Goal: Feedback & Contribution: Contribute content

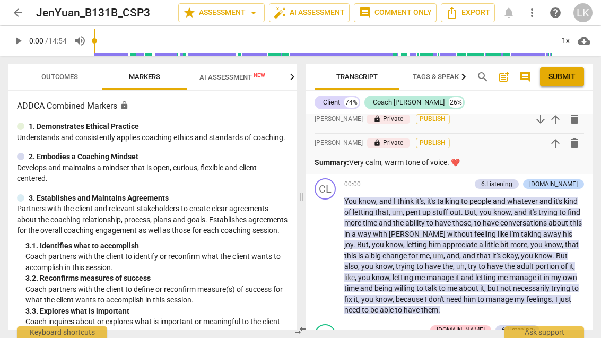
scroll to position [465, 0]
click at [334, 249] on span "play_arrow" at bounding box center [325, 255] width 17 height 13
click at [42, 79] on span "Outcomes" at bounding box center [59, 77] width 37 height 8
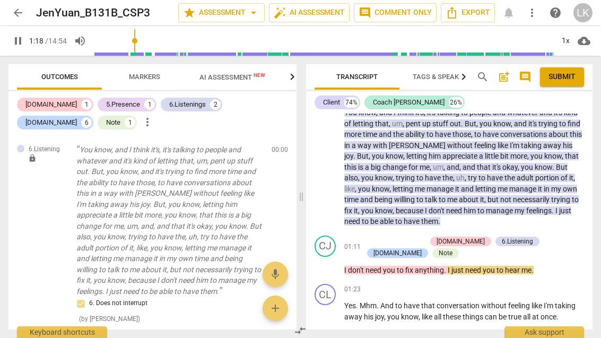
scroll to position [554, 0]
click at [332, 257] on span "pause" at bounding box center [325, 263] width 13 height 13
type input "84"
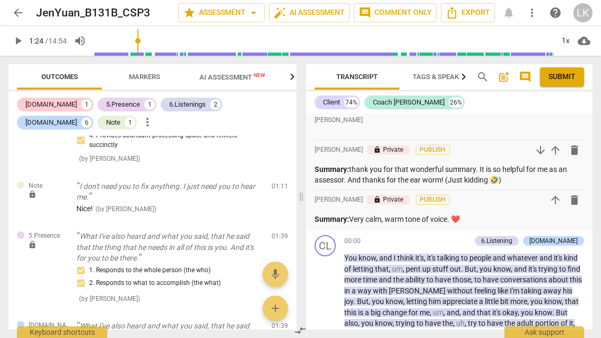
scroll to position [408, 0]
click at [452, 213] on p "Summary: Very calm, warm tone of voice. ❤️" at bounding box center [450, 218] width 270 height 11
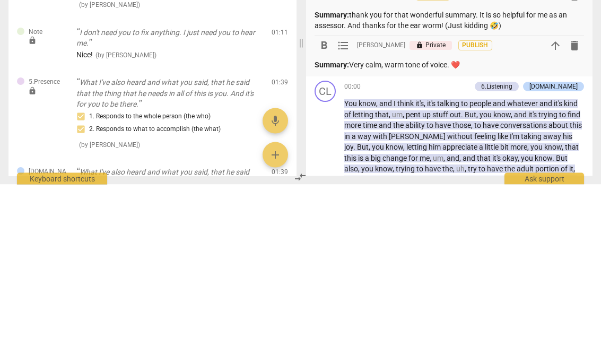
click at [462, 213] on p "Summary: Very calm, warm tone of voice. ❤️" at bounding box center [450, 218] width 270 height 11
click at [458, 213] on p "Summary: Very calm, warm tone of voice. ❤️" at bounding box center [450, 218] width 270 height 11
click at [455, 213] on p "Summary: Very calm, warm tone of voice. ❤️" at bounding box center [450, 218] width 270 height 11
click at [506, 213] on p "Summary: Very calm, warm tone of voice. ❤️" at bounding box center [450, 218] width 270 height 11
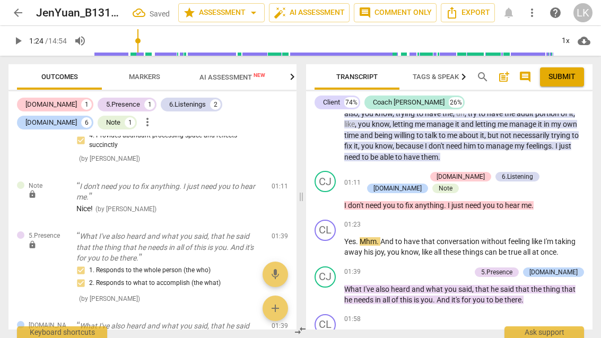
scroll to position [638, 0]
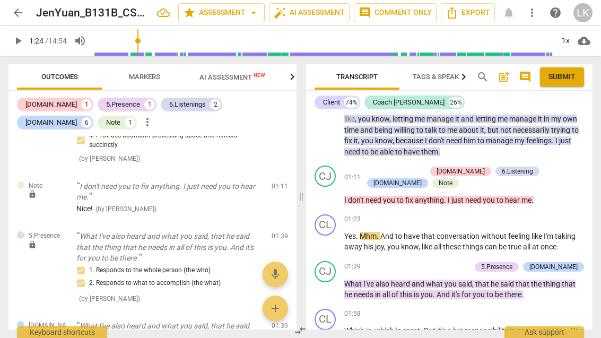
click at [330, 236] on span "play_arrow" at bounding box center [325, 242] width 13 height 13
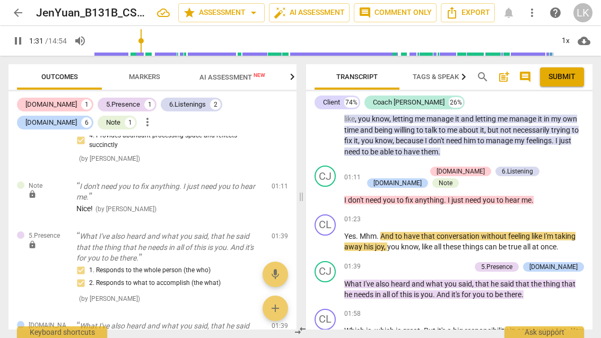
click at [333, 188] on span "pause" at bounding box center [325, 194] width 17 height 13
click at [333, 188] on span "play_arrow" at bounding box center [325, 194] width 17 height 13
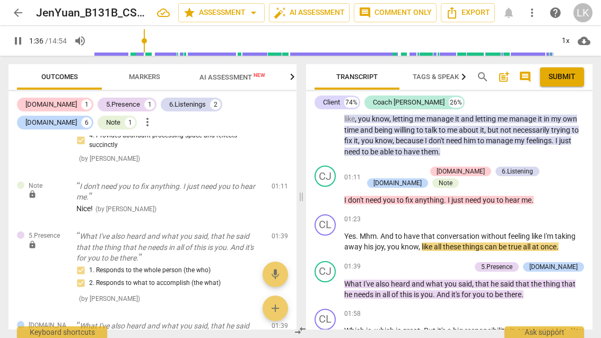
click at [326, 236] on span "pause" at bounding box center [325, 242] width 13 height 13
type input "97"
click at [529, 214] on div "+" at bounding box center [526, 219] width 11 height 11
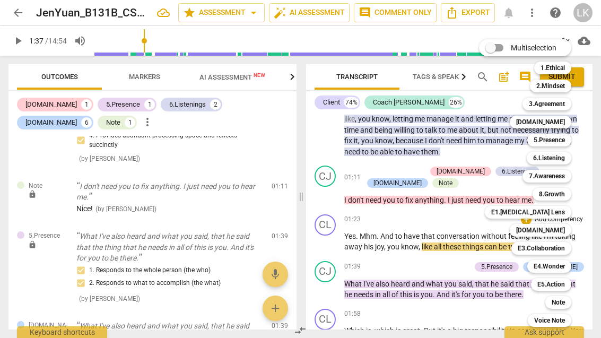
click at [562, 137] on b "5.Presence" at bounding box center [549, 140] width 31 height 13
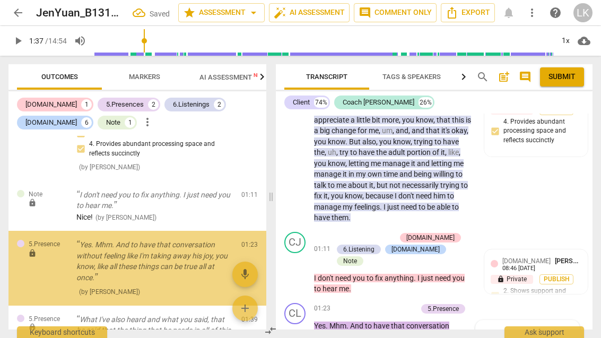
scroll to position [828, 0]
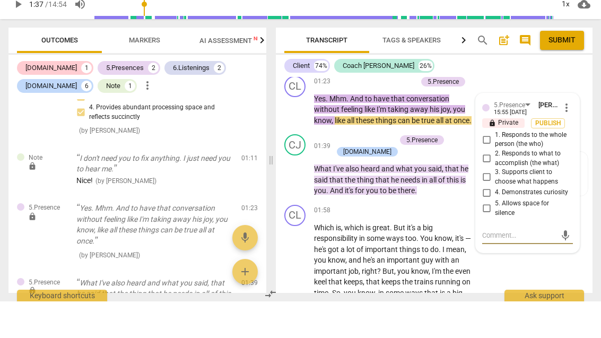
click at [492, 239] on input "5. Allows space for silence" at bounding box center [486, 245] width 17 height 13
checkbox input "true"
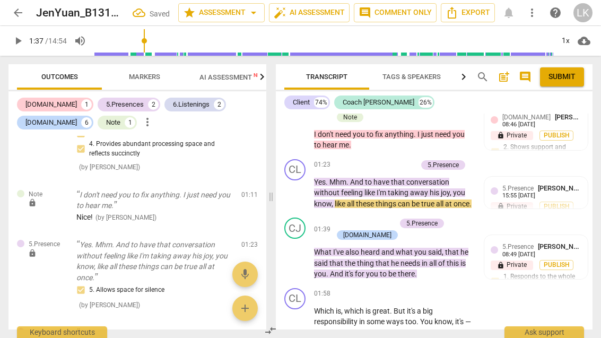
scroll to position [770, 0]
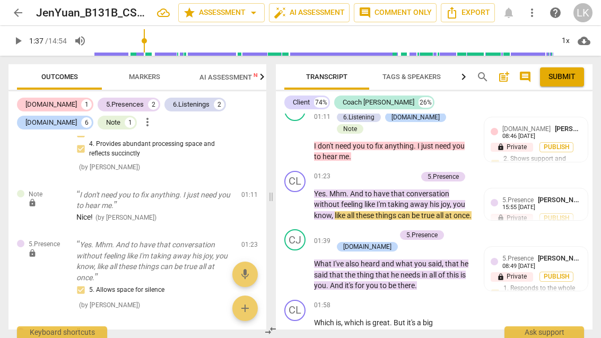
click at [366, 171] on div "+ Add competency" at bounding box center [385, 176] width 63 height 11
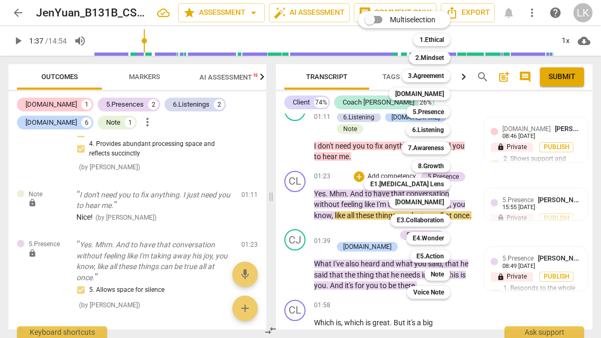
click at [437, 202] on b "[DOMAIN_NAME]" at bounding box center [419, 202] width 49 height 13
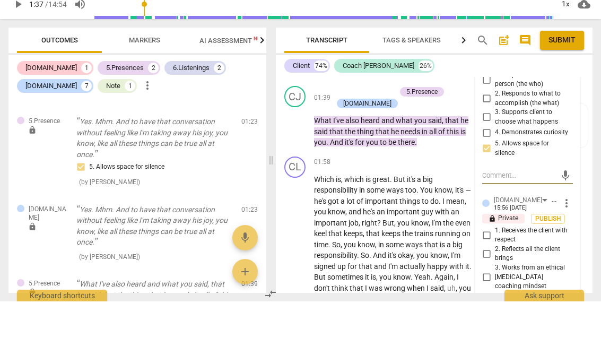
scroll to position [889, 0]
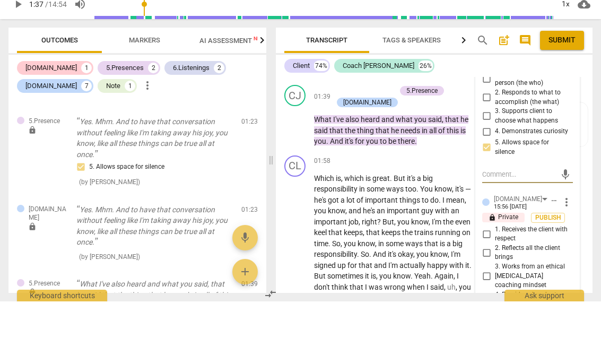
click at [495, 334] on input "4. Provides abundant processing space and reflects succinctly" at bounding box center [486, 340] width 17 height 13
checkbox input "true"
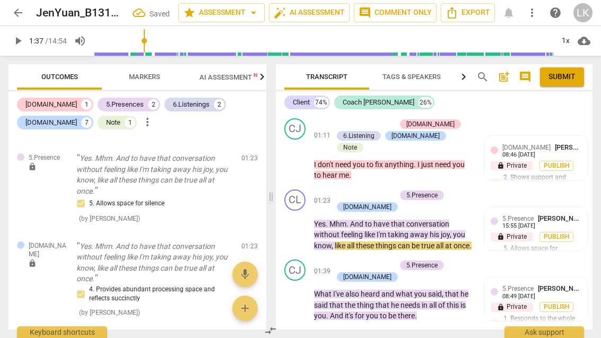
scroll to position [754, 0]
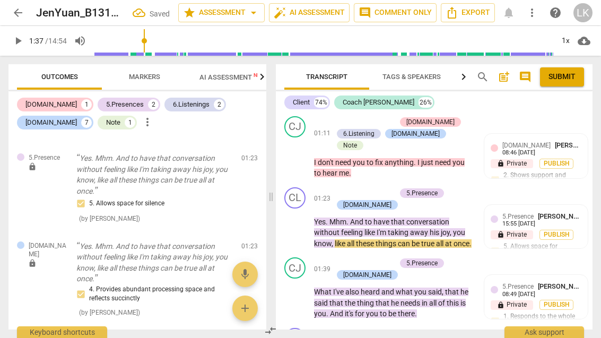
click at [301, 221] on span "play_arrow" at bounding box center [295, 227] width 13 height 13
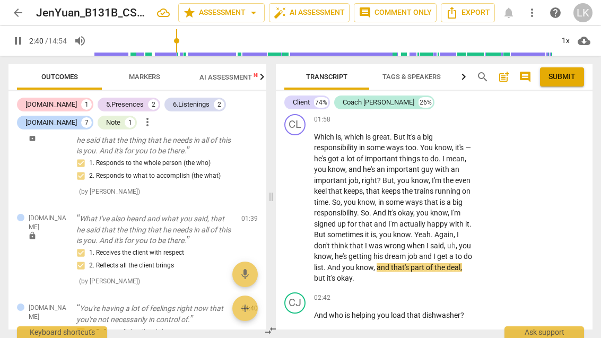
scroll to position [968, 0]
click at [302, 314] on span "pause" at bounding box center [295, 320] width 17 height 13
type input "166"
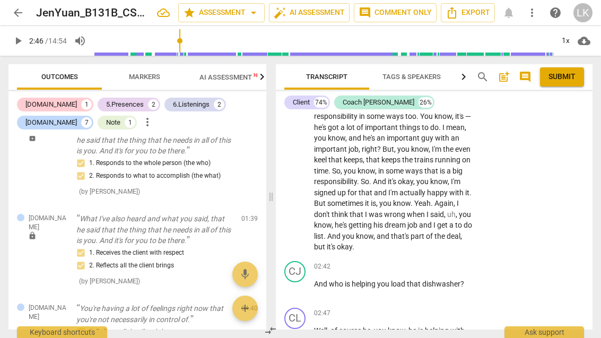
scroll to position [1000, 0]
click at [416, 261] on p "Add competency" at bounding box center [440, 266] width 50 height 10
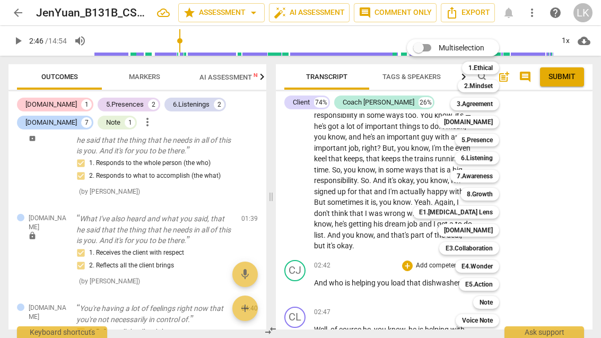
click at [491, 299] on b "Note" at bounding box center [486, 302] width 13 height 13
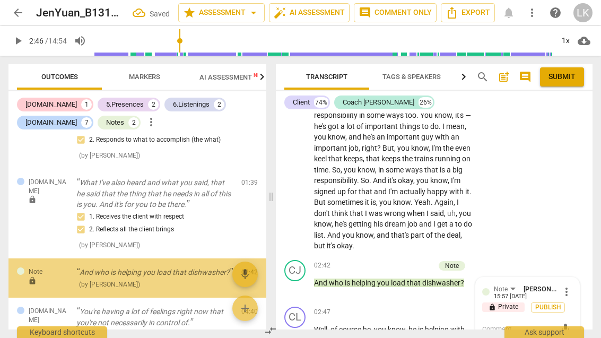
scroll to position [974, 0]
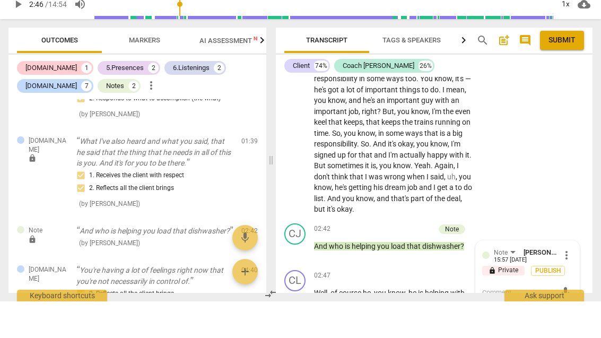
type textarea "I"
type textarea "Il"
type textarea "Ilf"
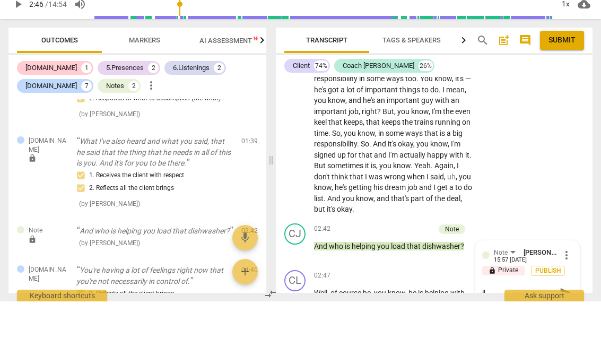
type textarea "Ilf"
type textarea "Ilfe"
type textarea "Ilfee"
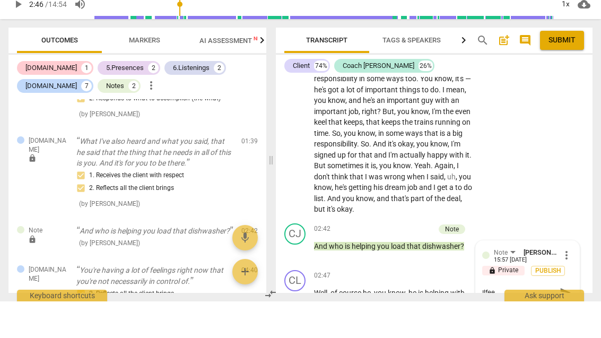
type textarea "Ilfe"
type textarea "Ilf"
type textarea "Il"
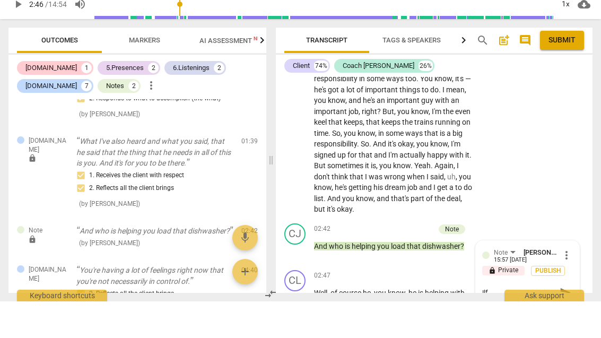
type textarea "Il"
type textarea "I"
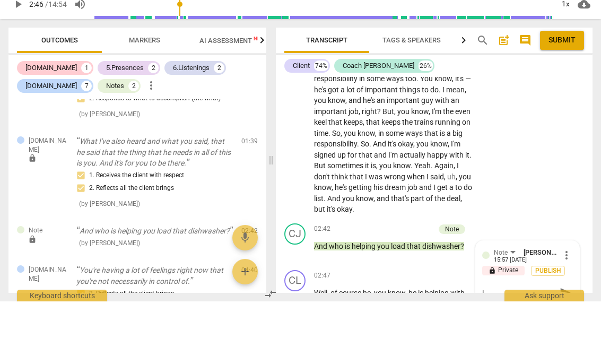
type textarea "I f"
type textarea "I fe"
type textarea "I fee"
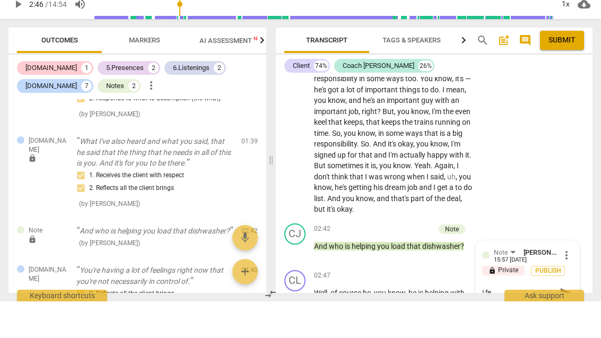
type textarea "I fee"
type textarea "I feel"
type textarea "I feell"
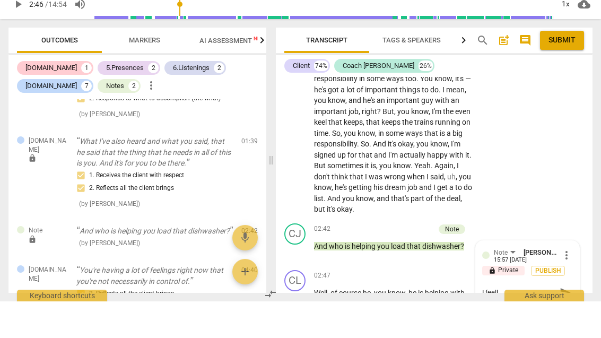
type textarea "I feelli"
type textarea "I feell"
type textarea "I feel"
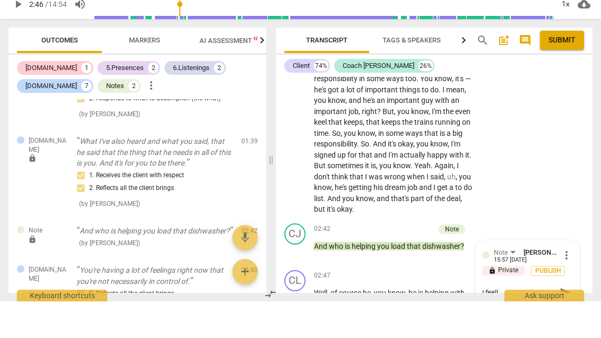
type textarea "I feel"
type textarea "I feel l"
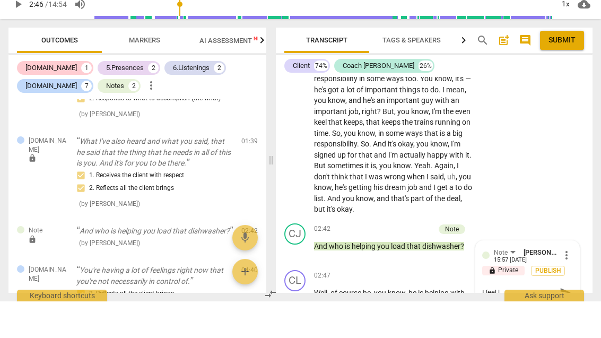
type textarea "I feel li"
type textarea "I feel lik"
type textarea "I feel like"
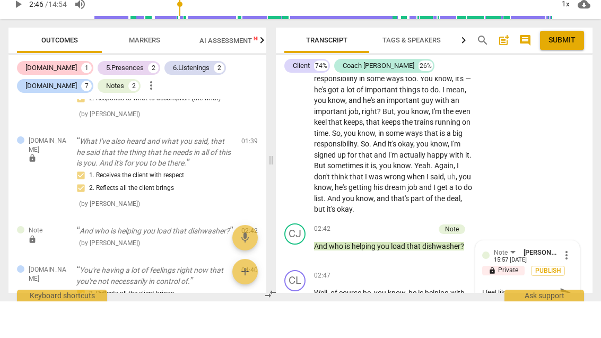
type textarea "I feel like"
type textarea "I feel like t"
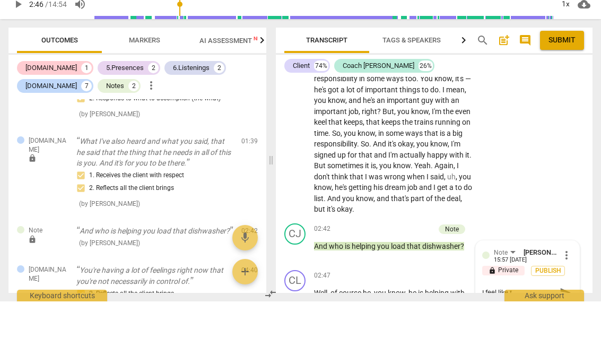
type textarea "I feel like th"
type textarea "I feel like thi"
type textarea "I feel like this"
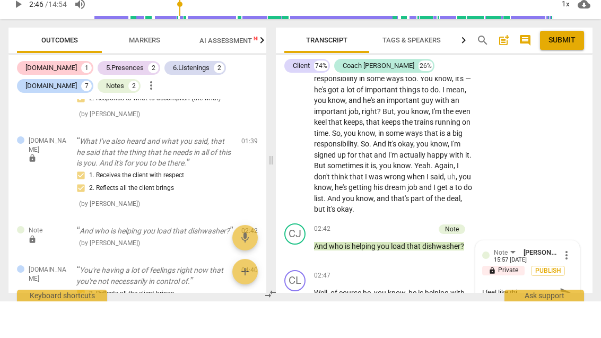
type textarea "I feel like this"
type textarea "I feel like this i"
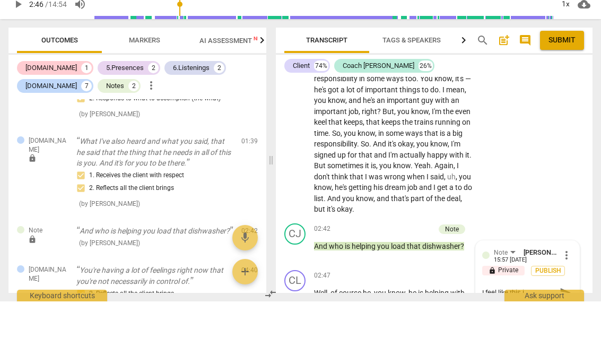
type textarea "I feel like this is"
type textarea "I feel like this is a"
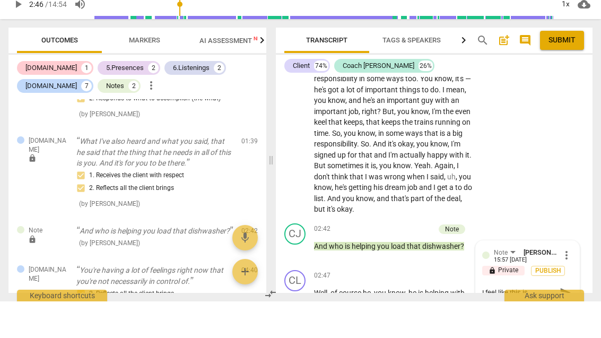
type textarea "I feel like this is a"
type textarea "I feel like this is a l"
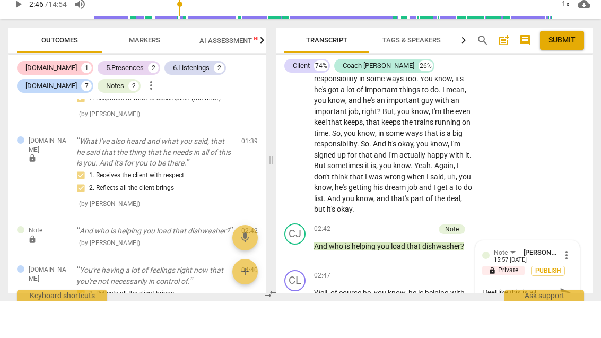
type textarea "I feel like this is a le"
type textarea "I feel like this is a lea"
type textarea "I feel like this is a lead"
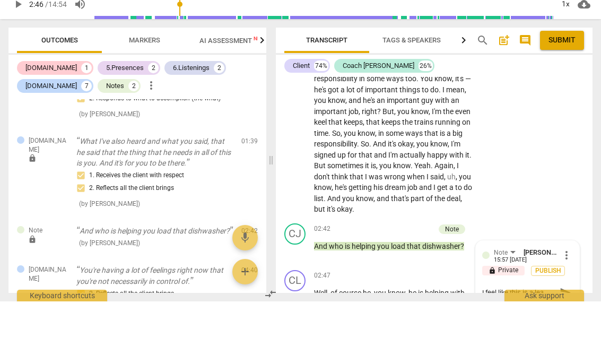
type textarea "I feel like this is a lead"
type textarea "I feel like this is a leadi"
type textarea "I feel like this is a leadin"
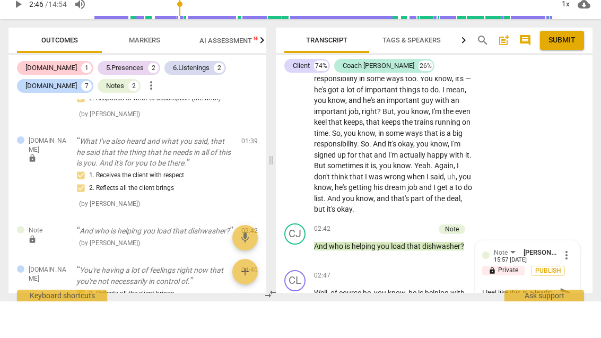
type textarea "I feel like this is a leading"
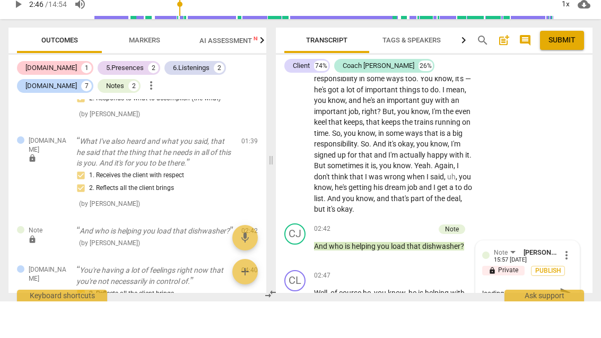
type textarea "I feel like this is a leading q"
type textarea "I feel like this is a leading qu"
type textarea "I feel like this is a leading que"
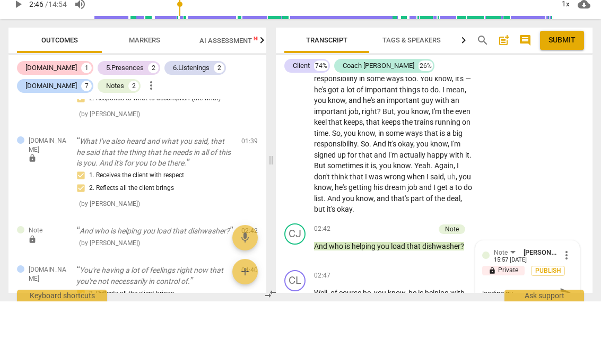
type textarea "I feel like this is a leading que"
type textarea "I feel like this is a leading ques"
type textarea "I feel like this is a leading question"
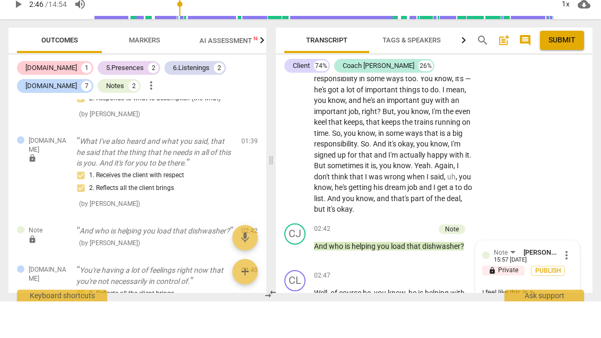
type textarea "I feel like this is a leading question"
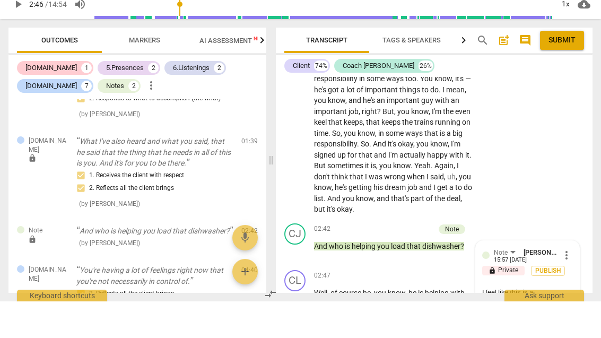
type textarea "I feel like this is a leading question."
click at [569, 329] on span "send" at bounding box center [566, 335] width 12 height 12
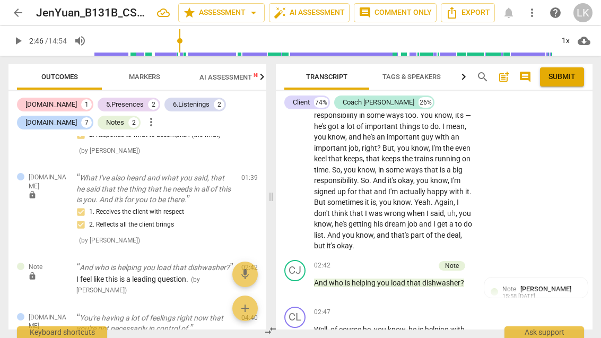
click at [302, 329] on span "play_arrow" at bounding box center [295, 335] width 17 height 13
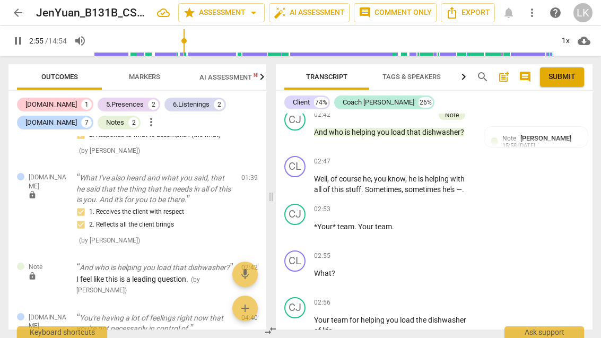
scroll to position [1153, 0]
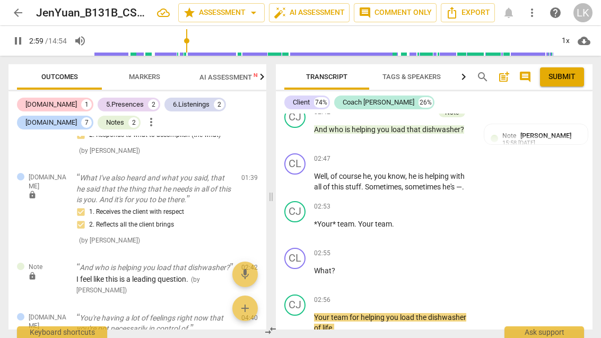
click at [304, 317] on span "pause" at bounding box center [295, 323] width 17 height 13
type input "180"
click at [419, 296] on p "Add competency" at bounding box center [440, 301] width 50 height 10
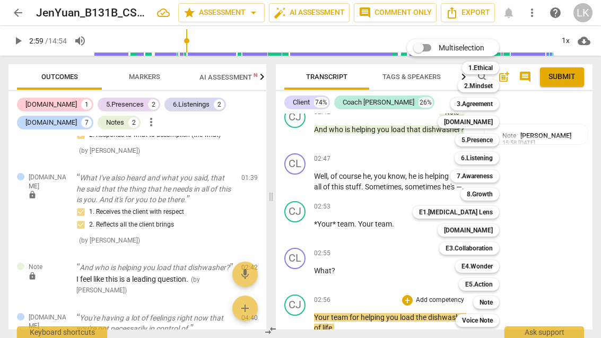
click at [495, 301] on div "Note" at bounding box center [486, 302] width 26 height 13
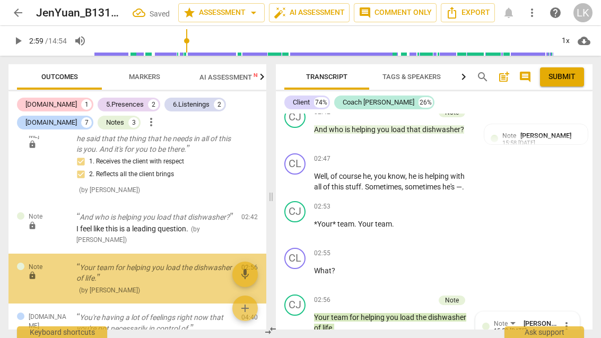
scroll to position [1028, 0]
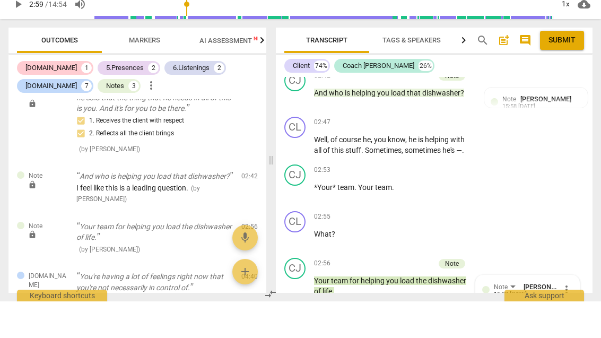
type textarea "I"
type textarea "I,"
type textarea "I"
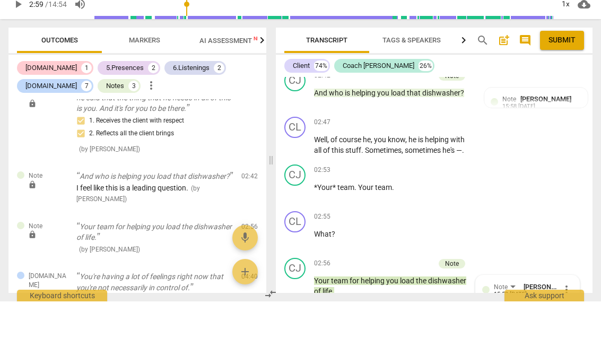
type textarea "I"
type textarea "Io"
type textarea "I"
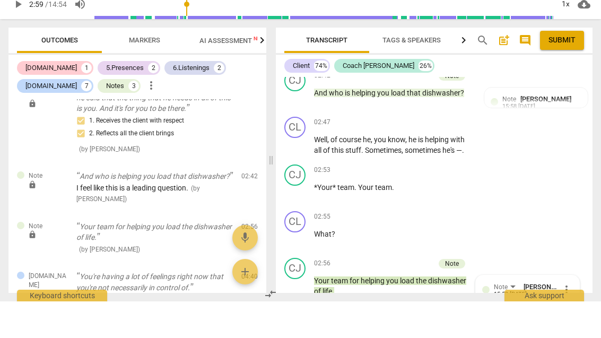
type textarea "Io"
type textarea "I"
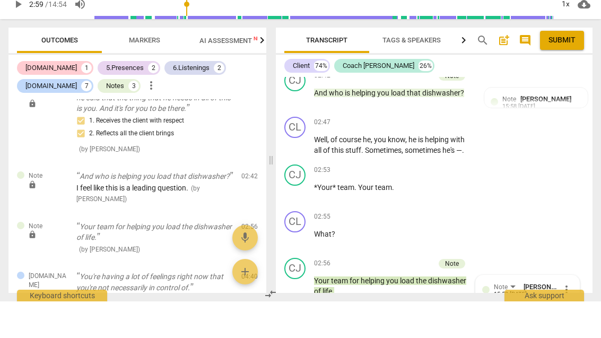
type textarea "I"
type textarea "I f"
type textarea "I fe"
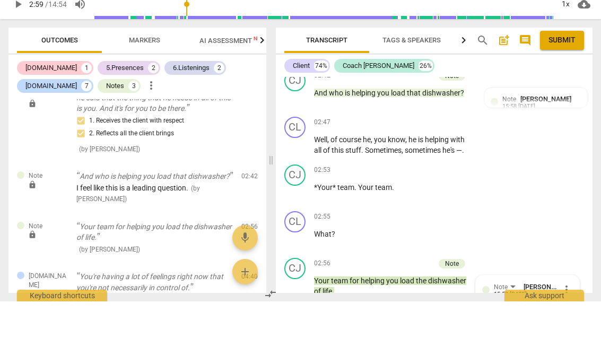
type textarea "I fee"
type textarea "I feel"
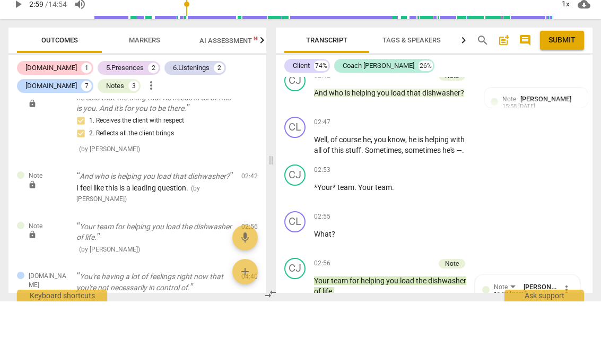
type textarea "I feel"
type textarea "I feel l"
type textarea "I feel li"
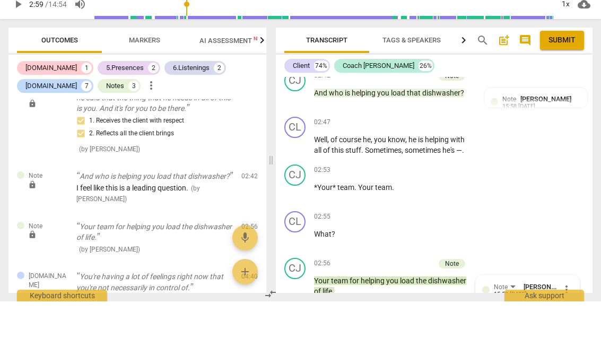
type textarea "I feel lik"
type textarea "I feel like"
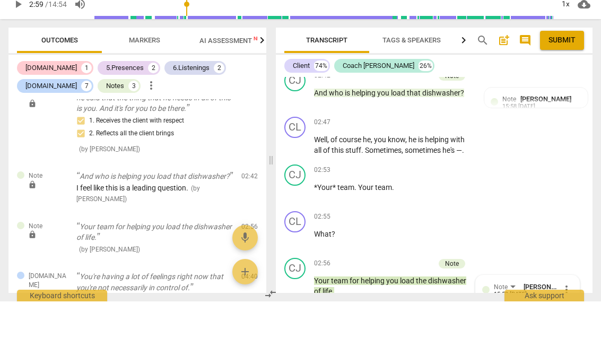
type textarea "I feel like"
type textarea "I feel like t"
type textarea "I feel like th"
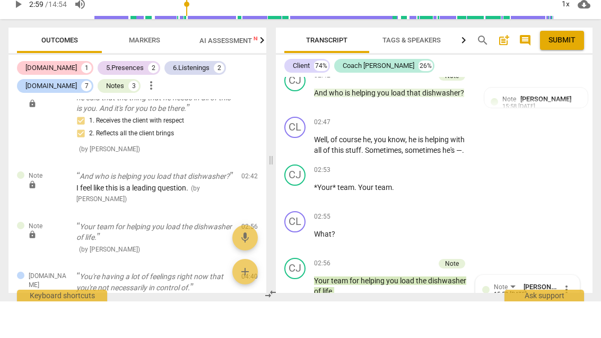
type textarea "I feel like thi"
type textarea "I feel like this"
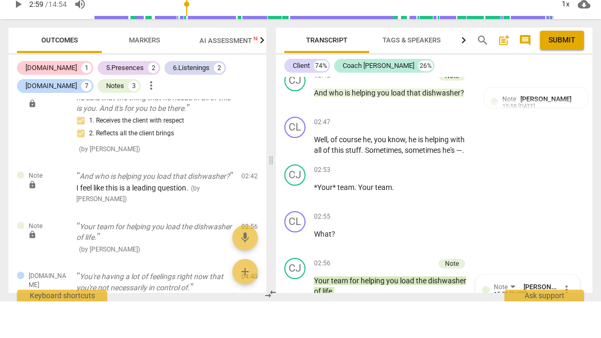
type textarea "I feel like this"
type textarea "I feel like this i"
type textarea "I feel like this is"
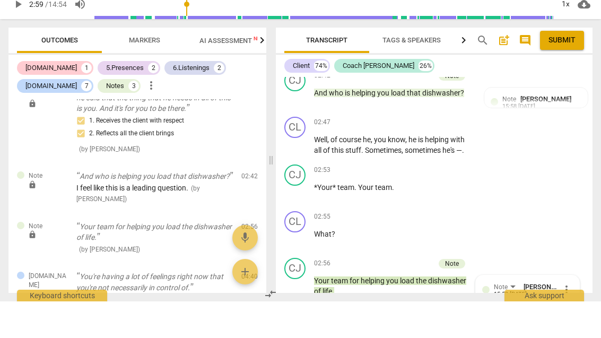
type textarea "I feel like this is"
type textarea "I feel like this is y"
type textarea "I feel like this is yo"
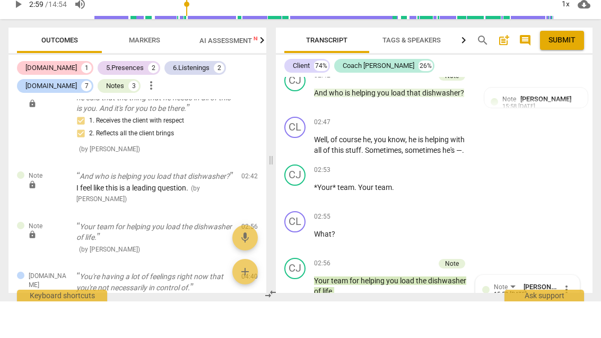
type textarea "I feel like this is yo"
type textarea "I feel like this is you"
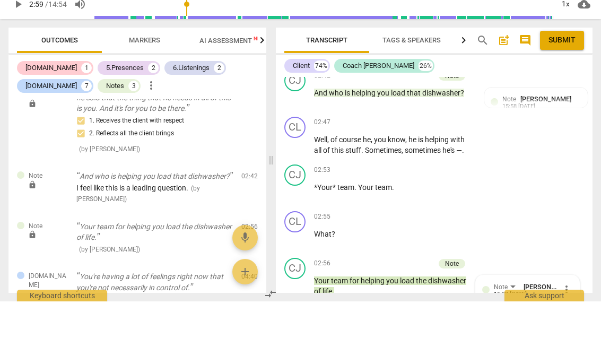
type textarea "I feel like this is you l"
type textarea "I feel like this is you le"
type textarea "I feel like this is you lea"
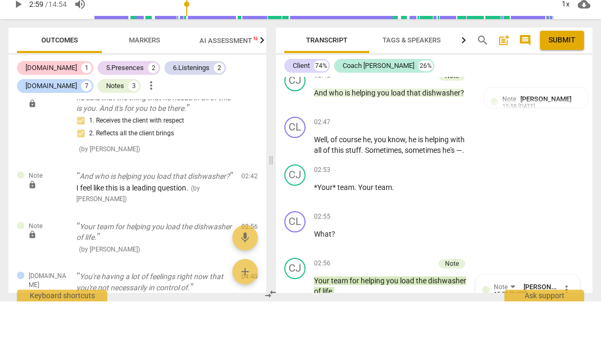
type textarea "I feel like this is you lea"
type textarea "I feel like this is you lead"
type textarea "I feel like this is you leadi"
type textarea "I feel like this is you leadin"
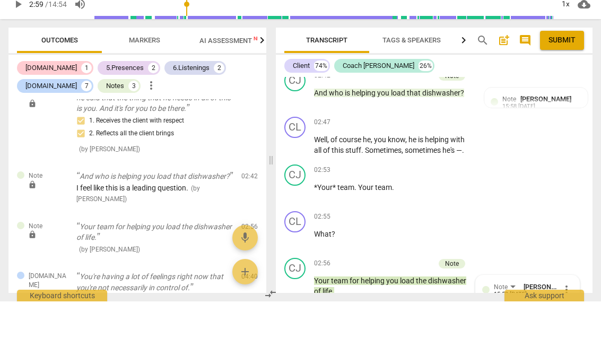
type textarea "I feel like this is you leadin"
type textarea "I feel like this is you leading"
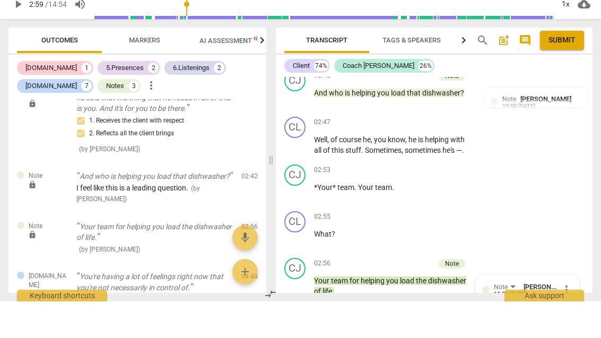
type textarea "I feel like this is you leading t"
type textarea "I feel like this is you leading th"
type textarea "I feel like this is you leading the"
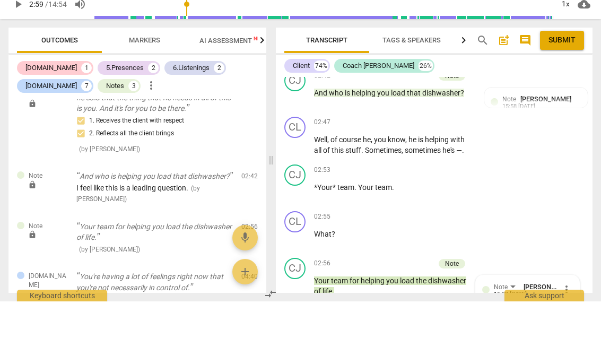
type textarea "I feel like this is you leading the"
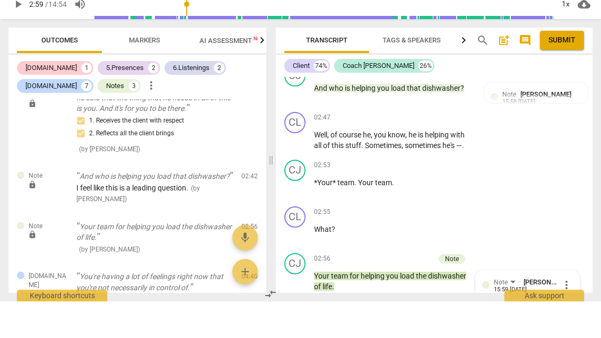
type textarea "I feel like this is you leading the"
type textarea "I feel like this is you leading the c"
type textarea "I feel like this is you leading the cl"
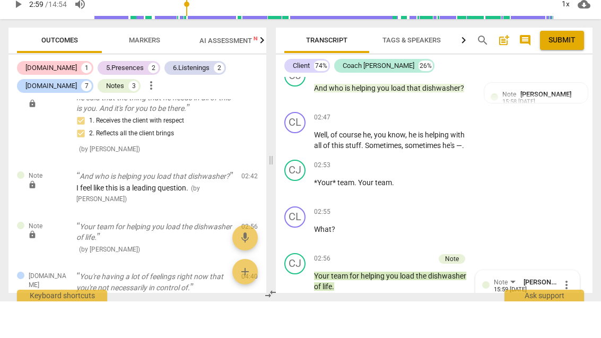
type textarea "I feel like this is you leading the cl"
type textarea "I feel like this is you leading the cli"
type textarea "I feel like this is you leading the clie"
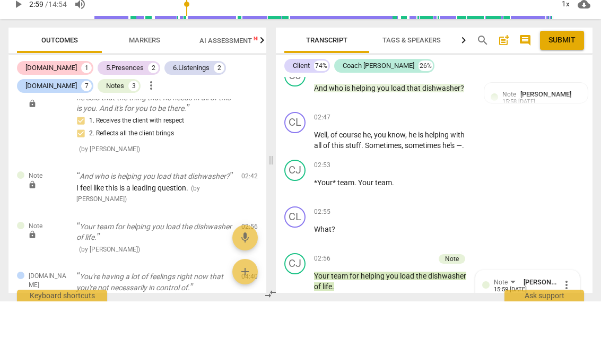
type textarea "I feel like this is you leading the clien"
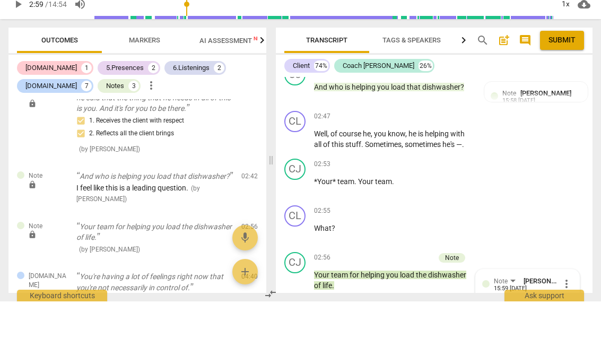
scroll to position [1168, 0]
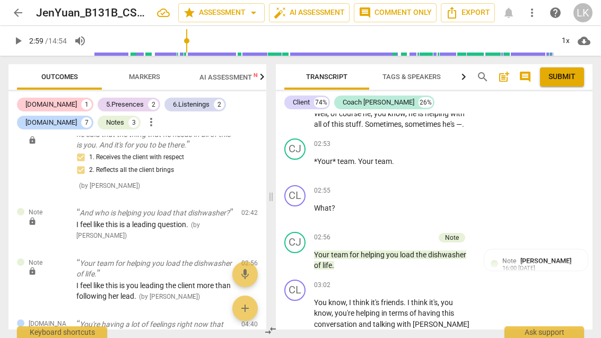
scroll to position [1221, 0]
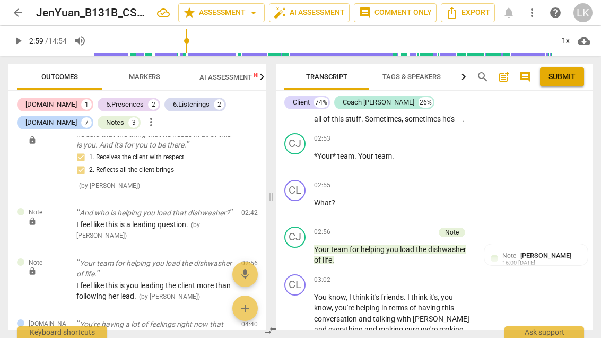
click at [571, 250] on div "Note [PERSON_NAME] 16:00 [DATE]" at bounding box center [542, 258] width 79 height 16
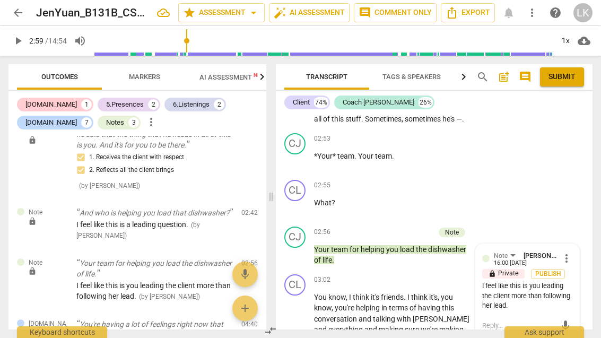
click at [573, 252] on span "more_vert" at bounding box center [566, 258] width 13 height 13
click at [585, 212] on li "Edit" at bounding box center [574, 216] width 37 height 20
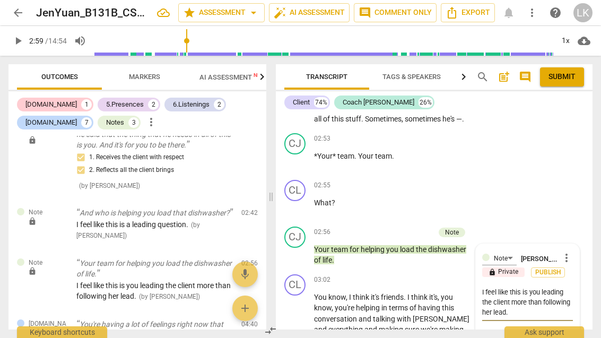
click at [541, 287] on textarea "I feel like this is you leading the client more than following her lead." at bounding box center [527, 302] width 91 height 30
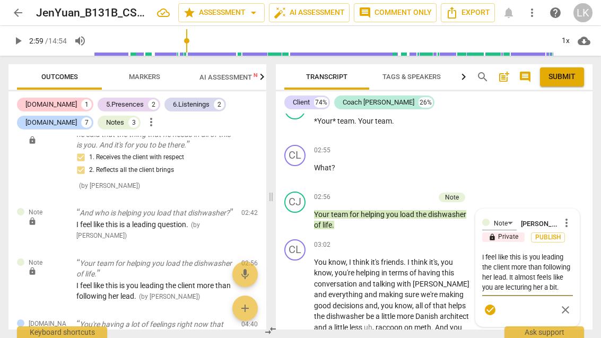
scroll to position [1259, 0]
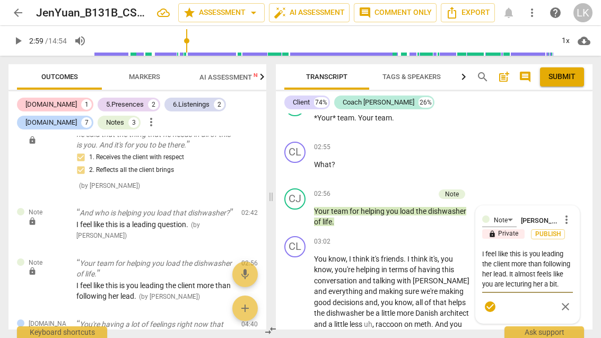
click at [492, 300] on span "check_circle" at bounding box center [490, 306] width 13 height 13
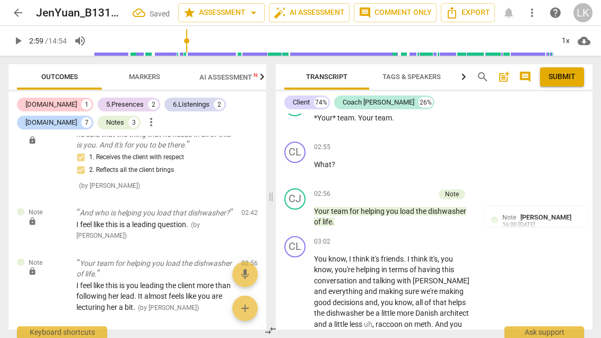
click at [304, 211] on span "play_arrow" at bounding box center [295, 217] width 17 height 13
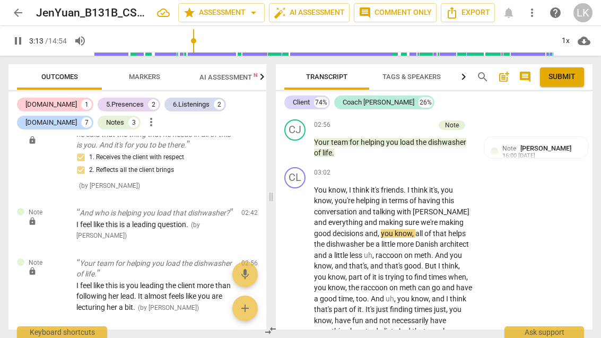
scroll to position [1330, 0]
